Goal: Communication & Community: Answer question/provide support

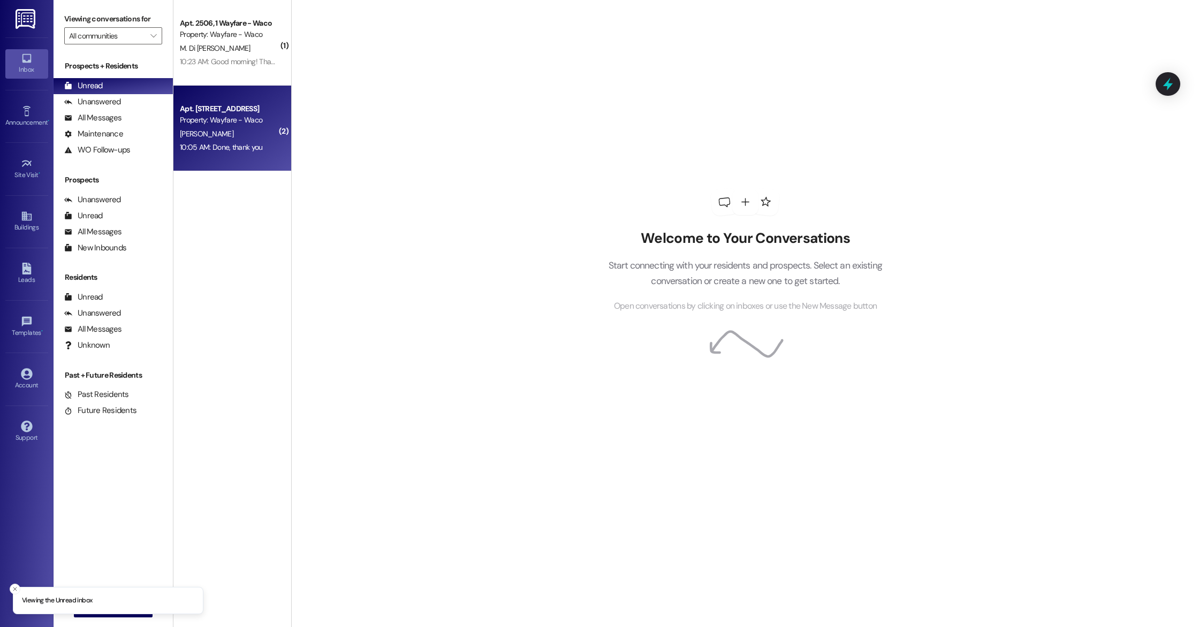
click at [244, 146] on div "10:05 AM: Done, thank you 10:05 AM: Done, thank you" at bounding box center [221, 147] width 83 height 10
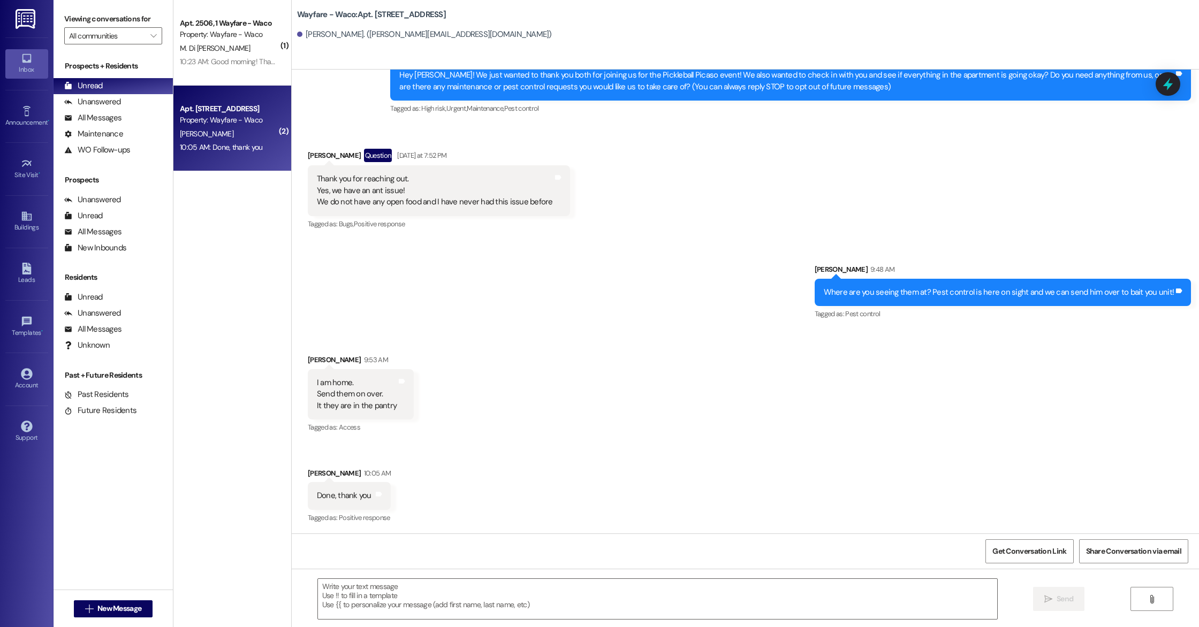
scroll to position [140, 0]
click at [532, 599] on textarea at bounding box center [657, 599] width 679 height 40
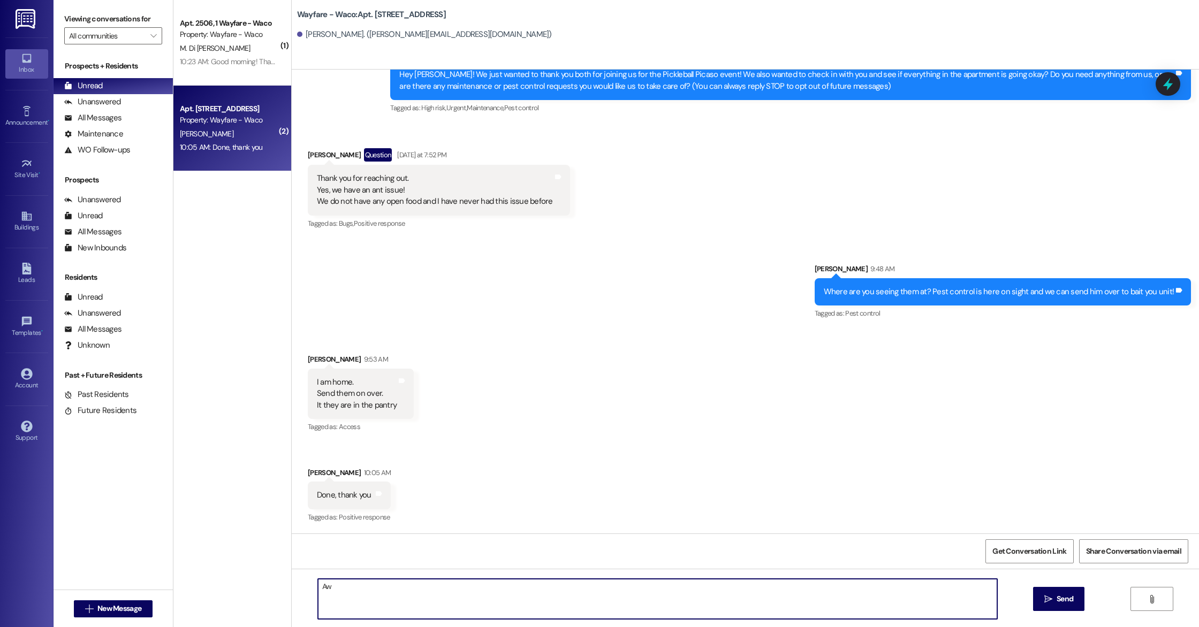
type textarea "A"
click at [531, 588] on textarea "Of course! Please let us know if there is anything else we can help with! Have …" at bounding box center [657, 599] width 679 height 40
click at [619, 592] on textarea "Of course! Please let us know if there is anything else we can help with. Have …" at bounding box center [657, 599] width 679 height 40
type textarea "Of course! Please let us know if there is anything else we can help with. Have …"
click at [1067, 597] on span "Send" at bounding box center [1064, 598] width 17 height 11
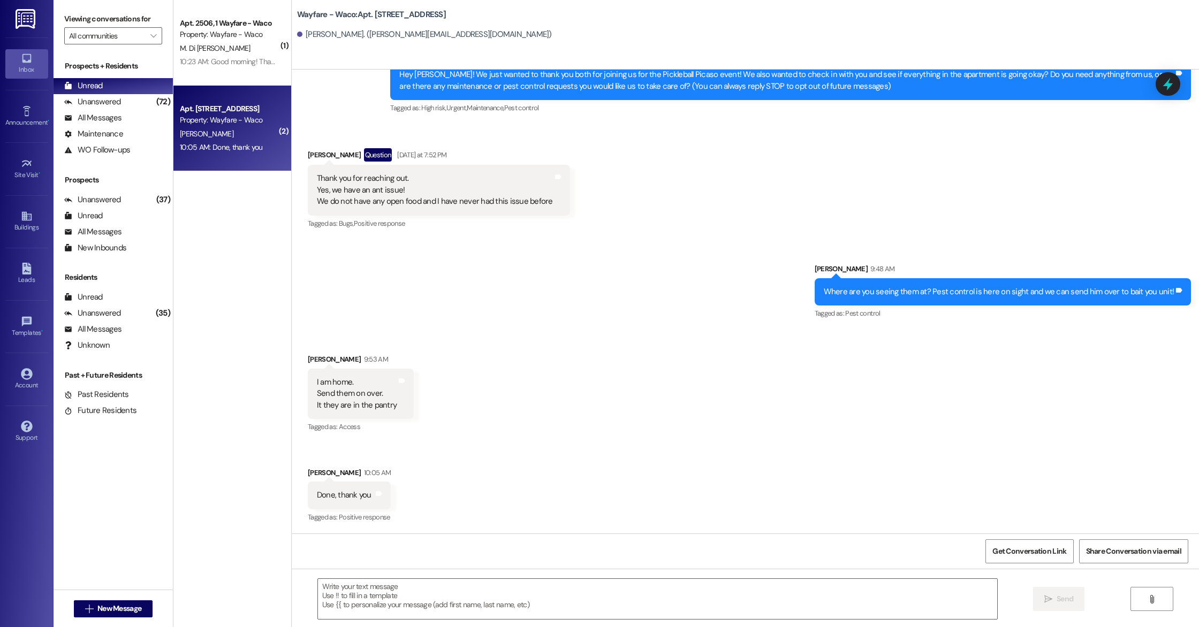
scroll to position [215, 0]
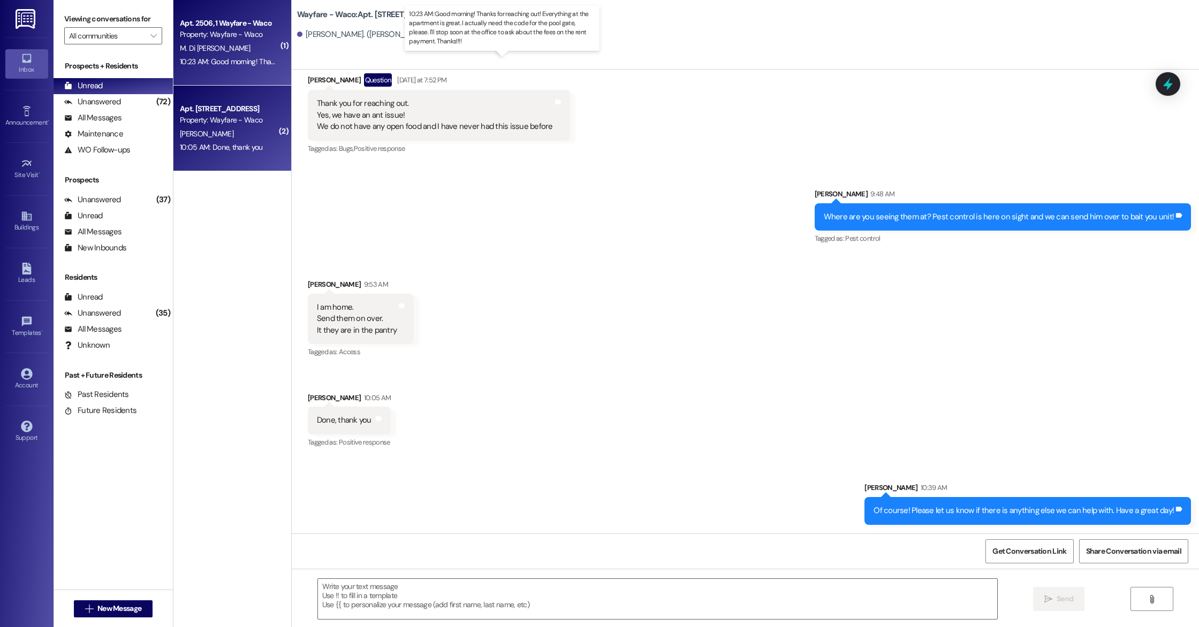
click at [234, 58] on div "10:23 AM: Good morning! Thanks for reaching out! Everything at the apartment is…" at bounding box center [514, 62] width 668 height 10
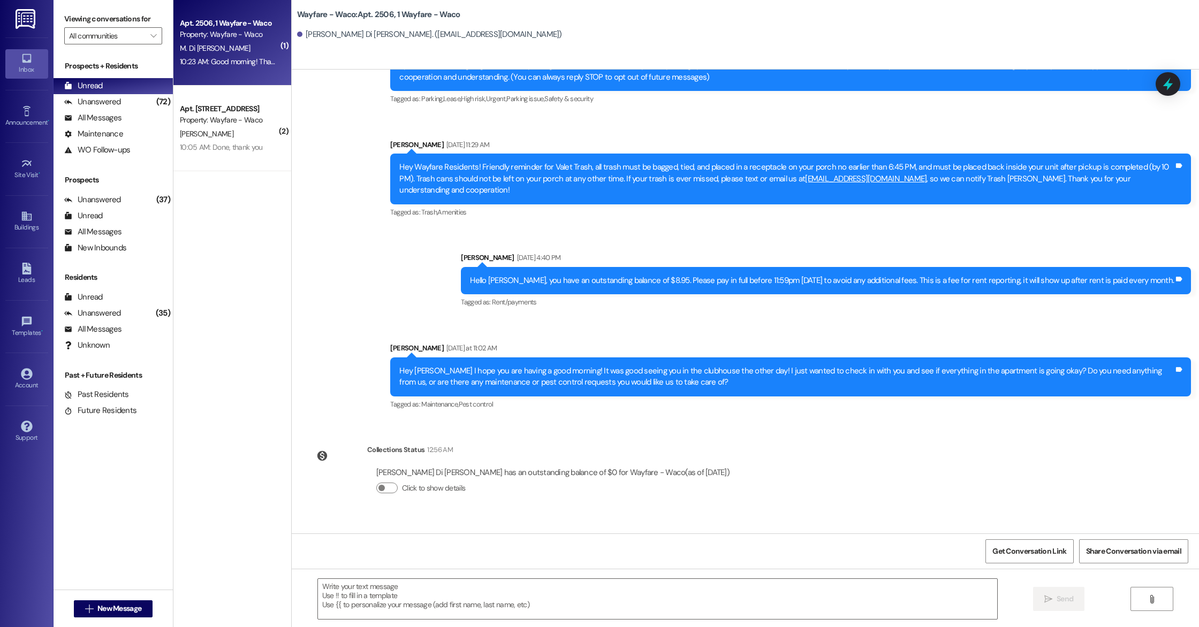
scroll to position [227, 0]
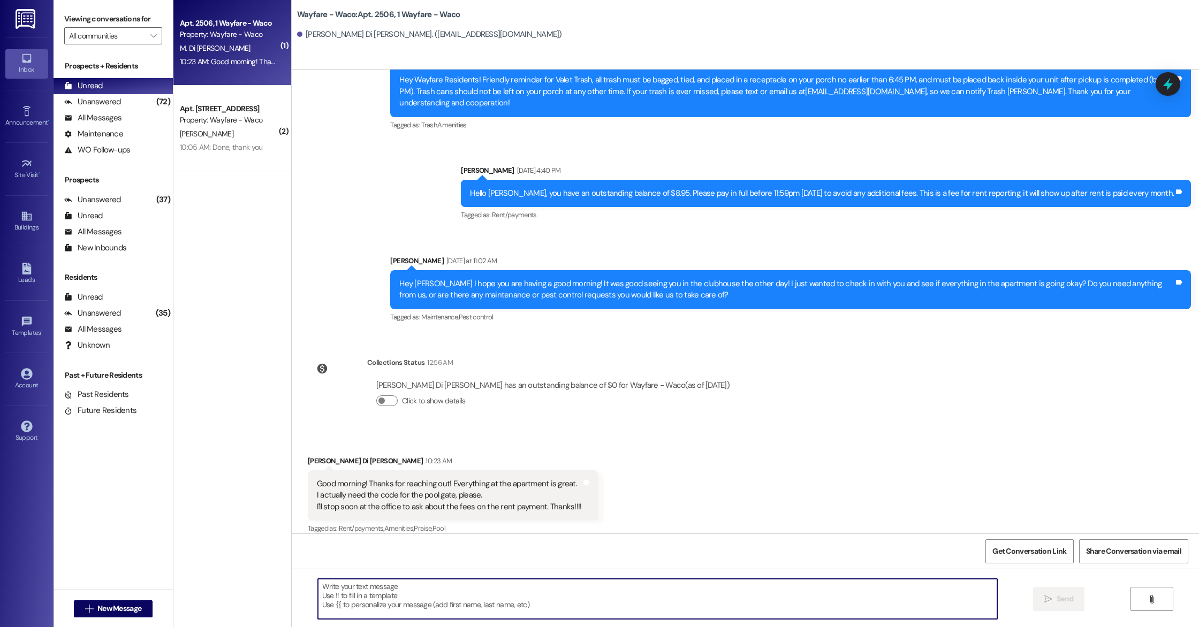
click at [606, 588] on textarea at bounding box center [657, 599] width 679 height 40
click at [318, 586] on textarea "The pool code is 382140" at bounding box center [657, 599] width 679 height 40
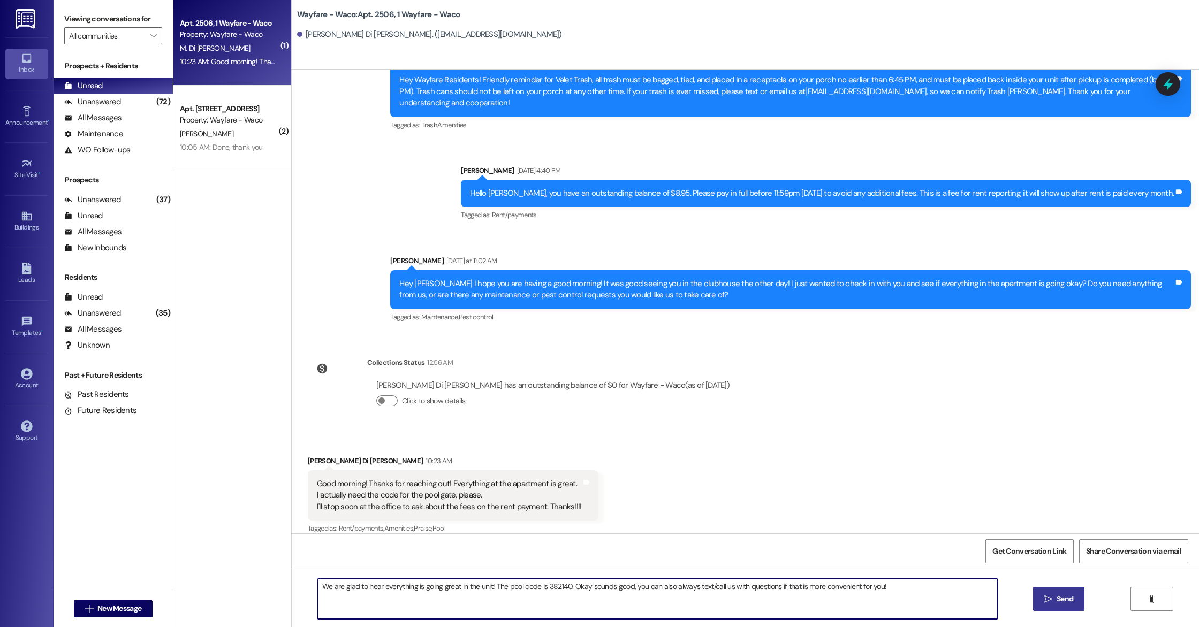
click at [738, 590] on textarea "We are glad to hear everything is going great in the unit! The pool code is 382…" at bounding box center [657, 599] width 679 height 40
click at [915, 589] on textarea "We are glad to hear everything is going great in the unit! The pool code is 382…" at bounding box center [657, 599] width 679 height 40
drag, startPoint x: 626, startPoint y: 587, endPoint x: 582, endPoint y: 587, distance: 43.4
click at [582, 587] on textarea "We are glad to hear everything is going great in the unit! The pool code is 382…" at bounding box center [657, 599] width 679 height 40
click at [839, 595] on textarea "We are glad to hear everything is going great in the unit! The pool code is 382…" at bounding box center [657, 599] width 679 height 40
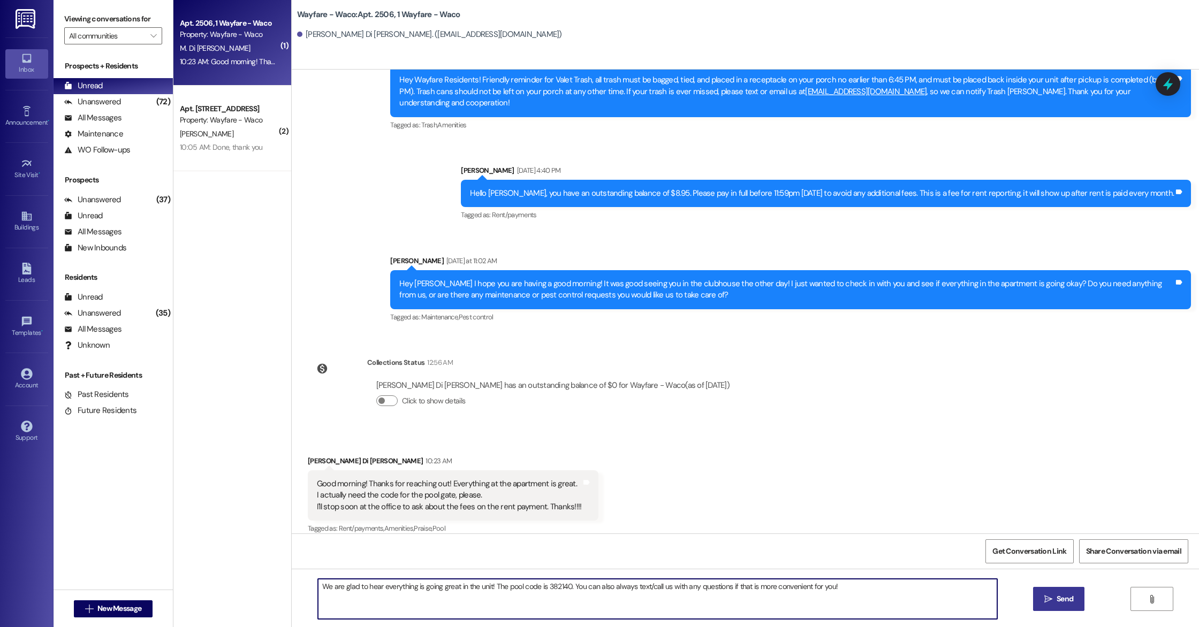
click at [568, 587] on textarea "We are glad to hear everything is going great in the unit! The pool code is 382…" at bounding box center [657, 599] width 679 height 40
click at [892, 585] on textarea "We are glad to hear everything is going great in the unit! The pool code is 382…" at bounding box center [657, 599] width 679 height 40
click at [608, 588] on textarea "We are glad to hear everything is going great in the unit! The pool code is 382…" at bounding box center [657, 599] width 679 height 40
click at [567, 588] on textarea "We are glad to hear everything is going great in the unit! The pool code is 382…" at bounding box center [657, 599] width 679 height 40
click at [842, 593] on textarea "We are glad to hear everything is going great in the unit! The pool code is 382…" at bounding box center [657, 599] width 679 height 40
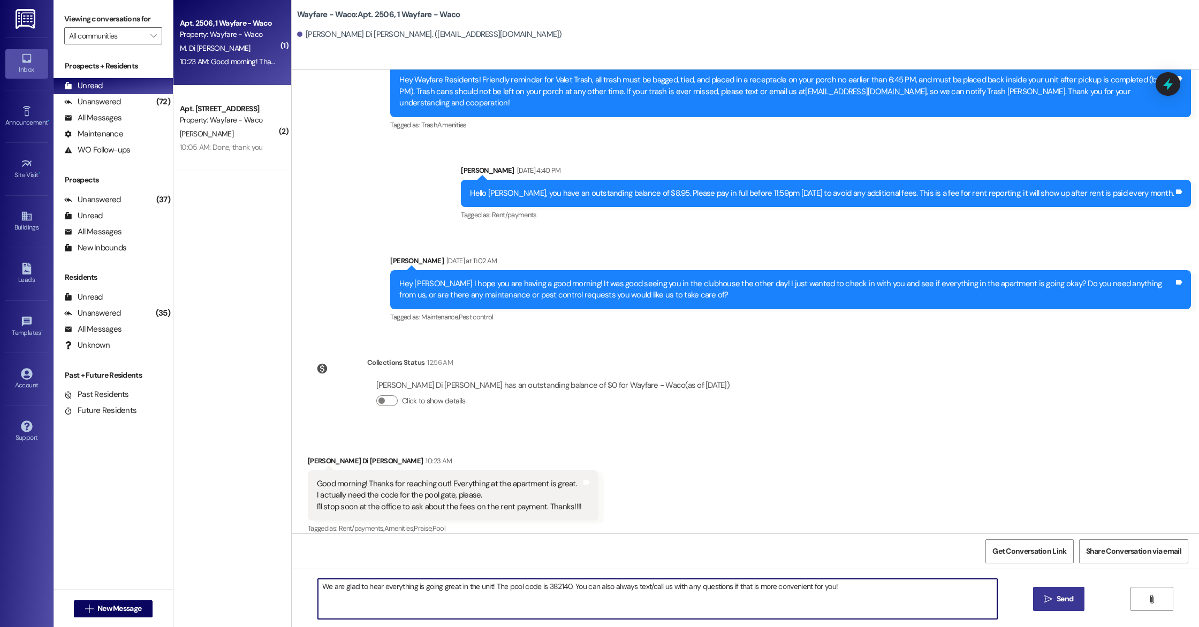
type textarea "We are glad to hear everything is going great in the unit! The pool code is 382…"
click at [1051, 598] on span " Send" at bounding box center [1059, 598] width 34 height 11
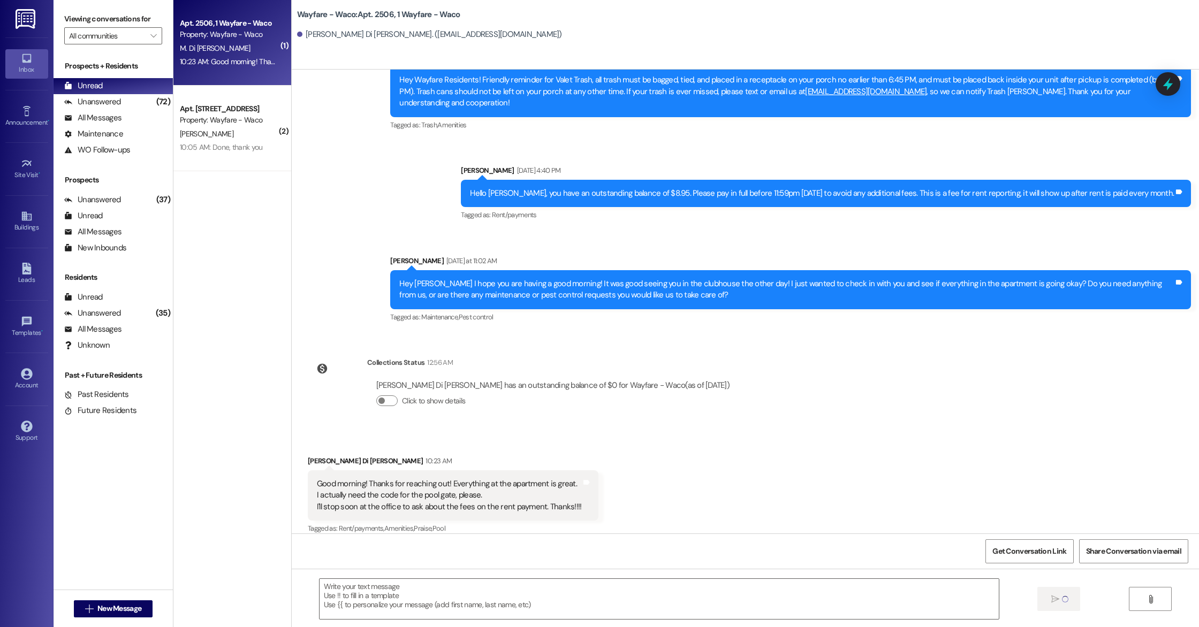
scroll to position [301, 0]
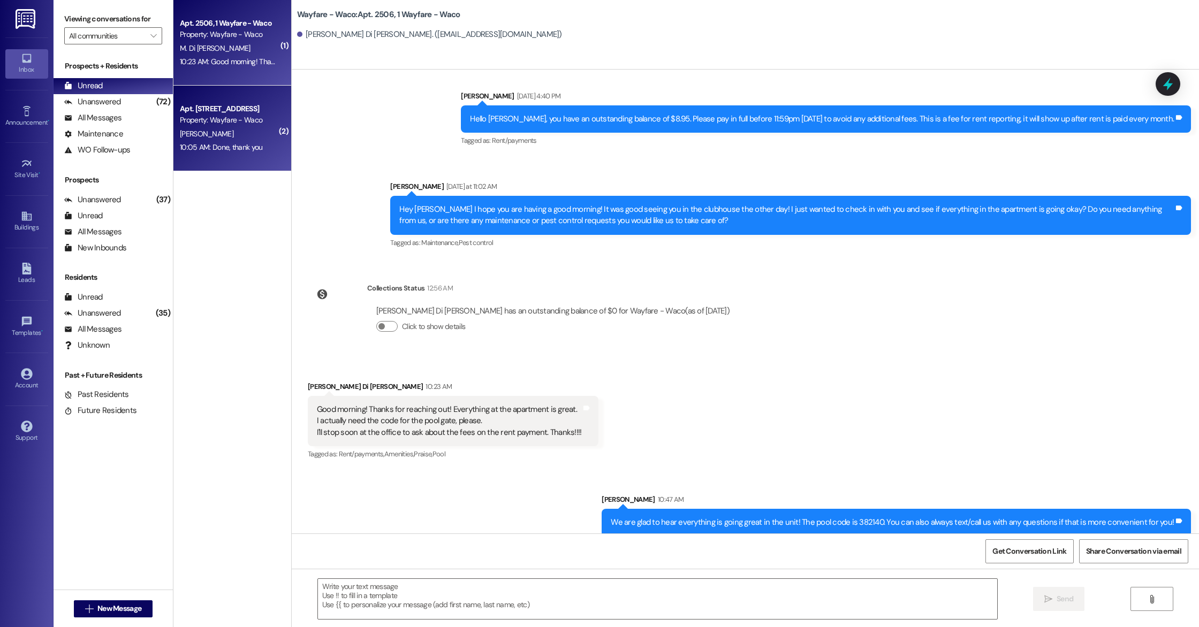
click at [210, 124] on div "Property: Wayfare - Waco" at bounding box center [229, 120] width 99 height 11
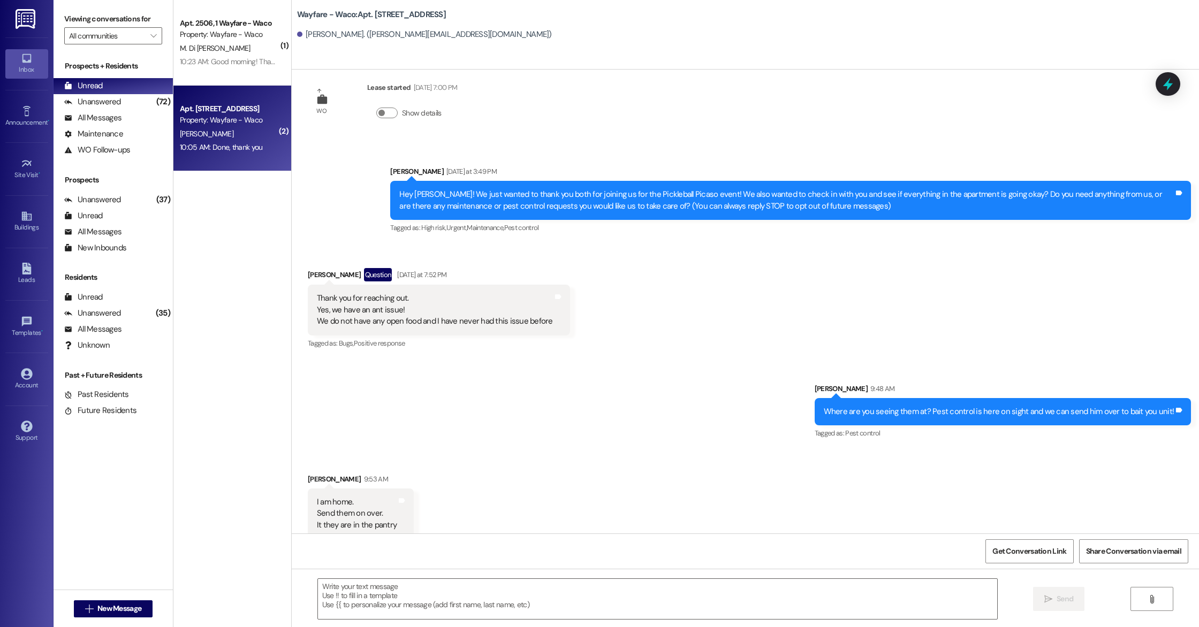
scroll to position [215, 0]
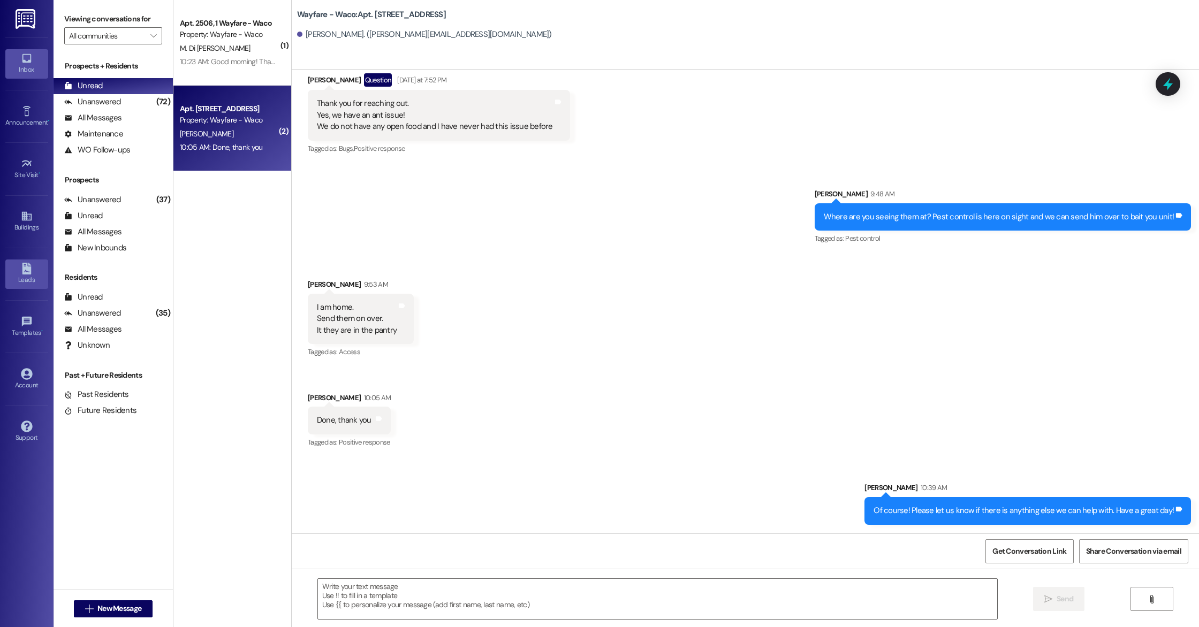
click at [34, 273] on link "Leads" at bounding box center [26, 274] width 43 height 29
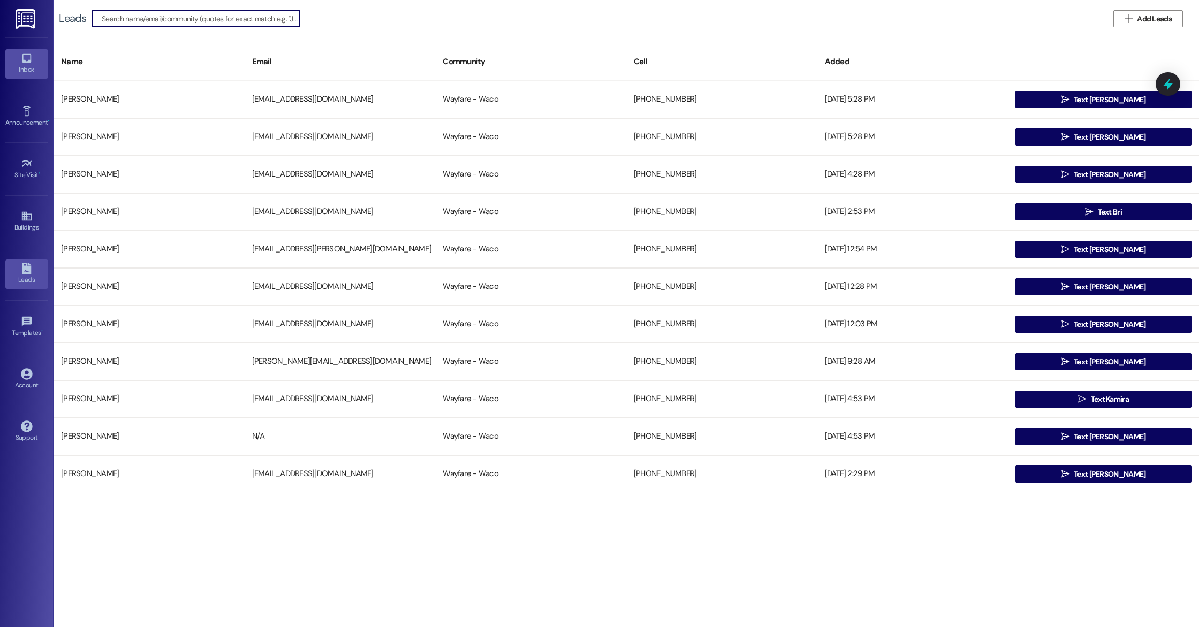
click at [22, 64] on div "Inbox" at bounding box center [27, 69] width 54 height 11
